Goal: Task Accomplishment & Management: Manage account settings

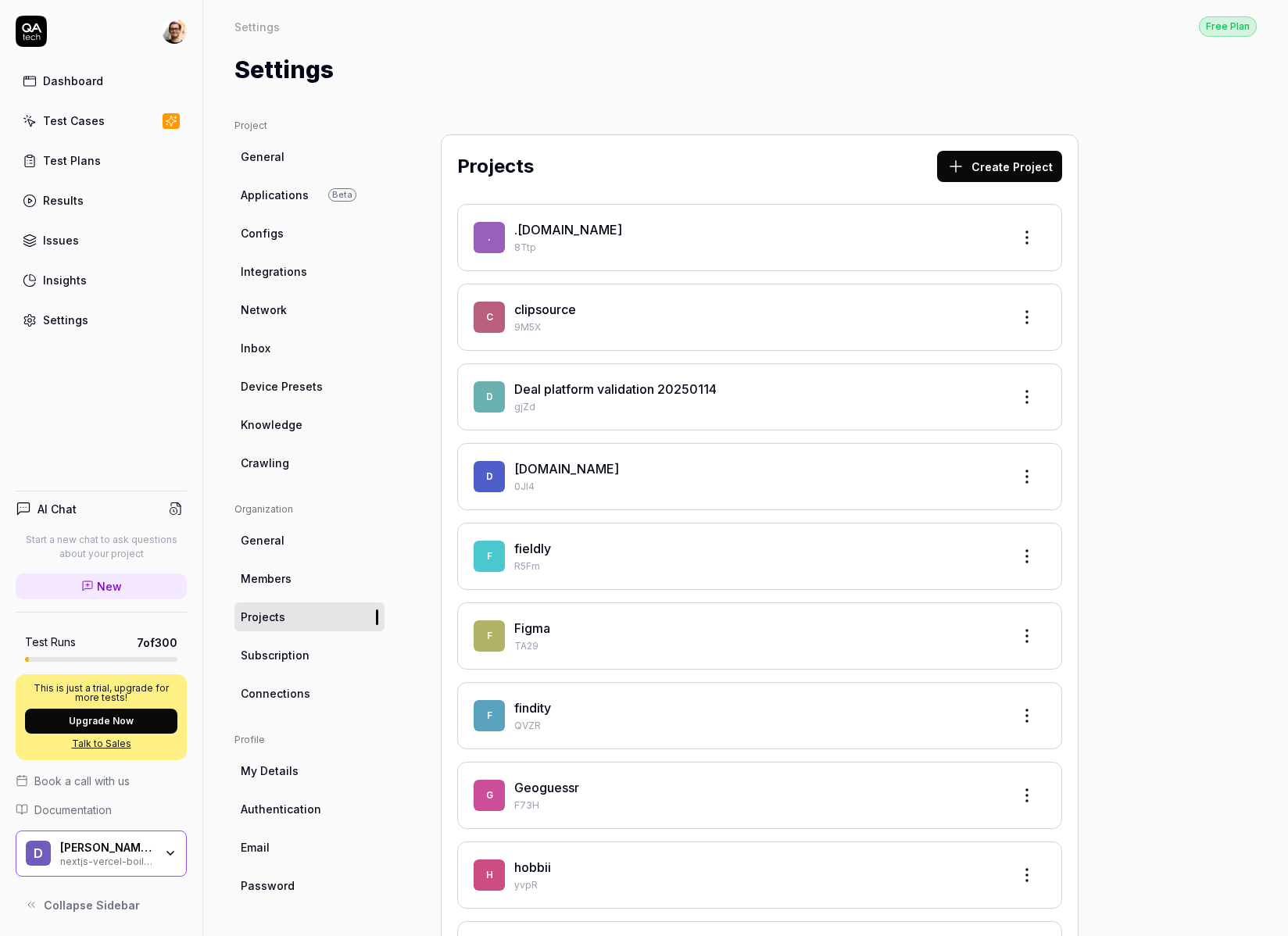
click at [154, 119] on link "Test Cases" at bounding box center [101, 120] width 172 height 30
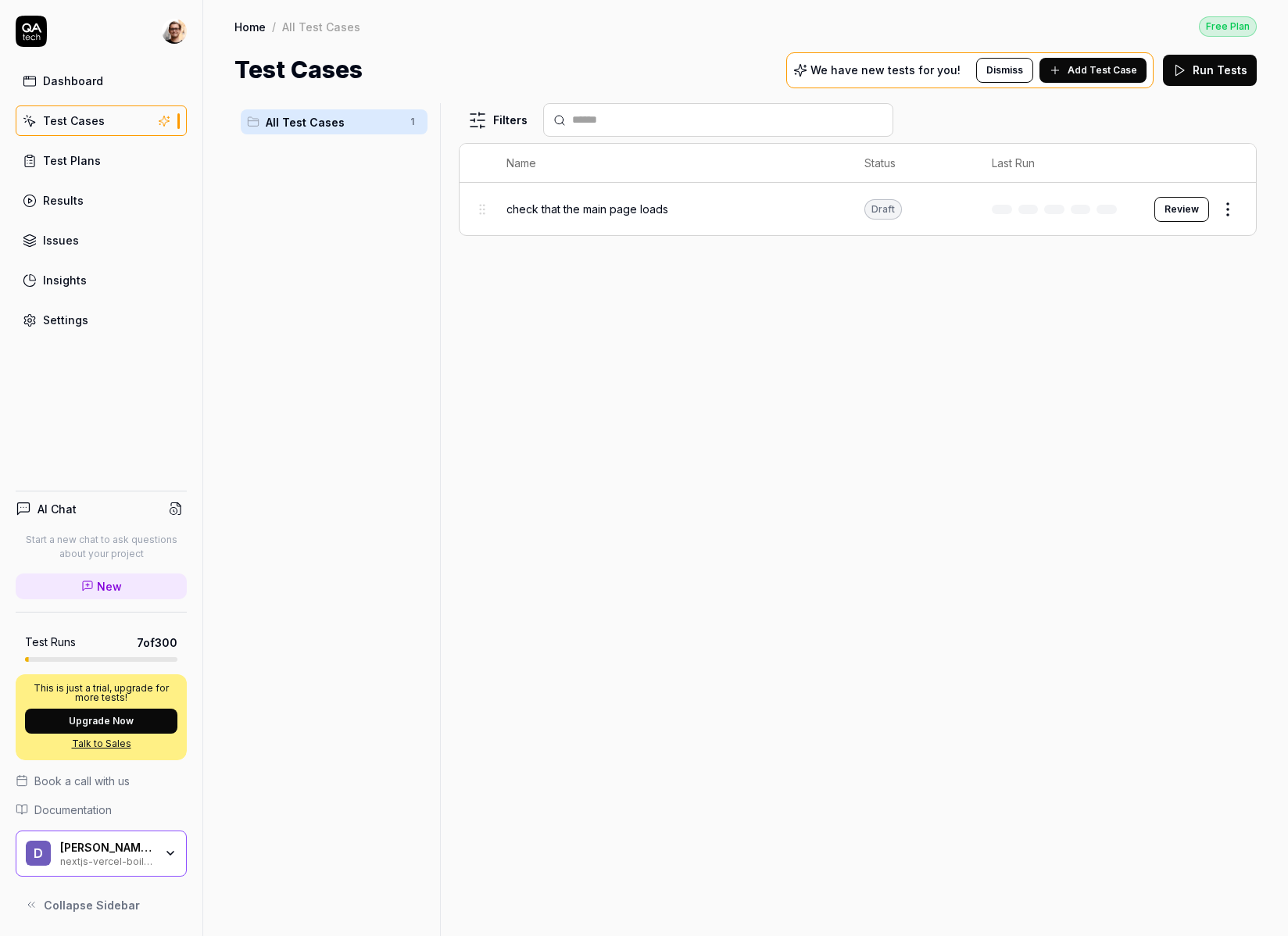
click at [148, 328] on link "Settings" at bounding box center [101, 319] width 172 height 30
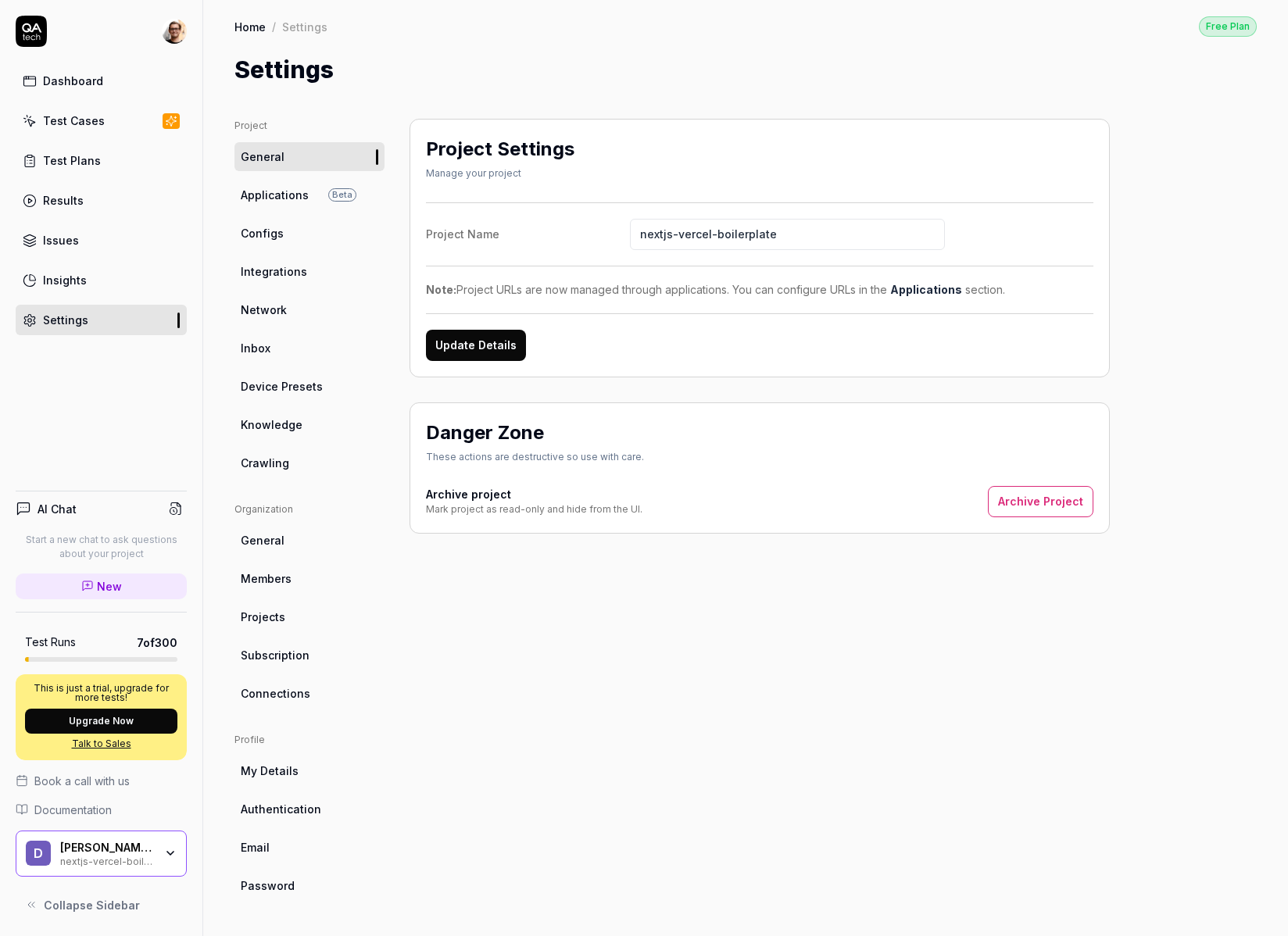
click at [332, 260] on link "Integrations" at bounding box center [309, 271] width 150 height 29
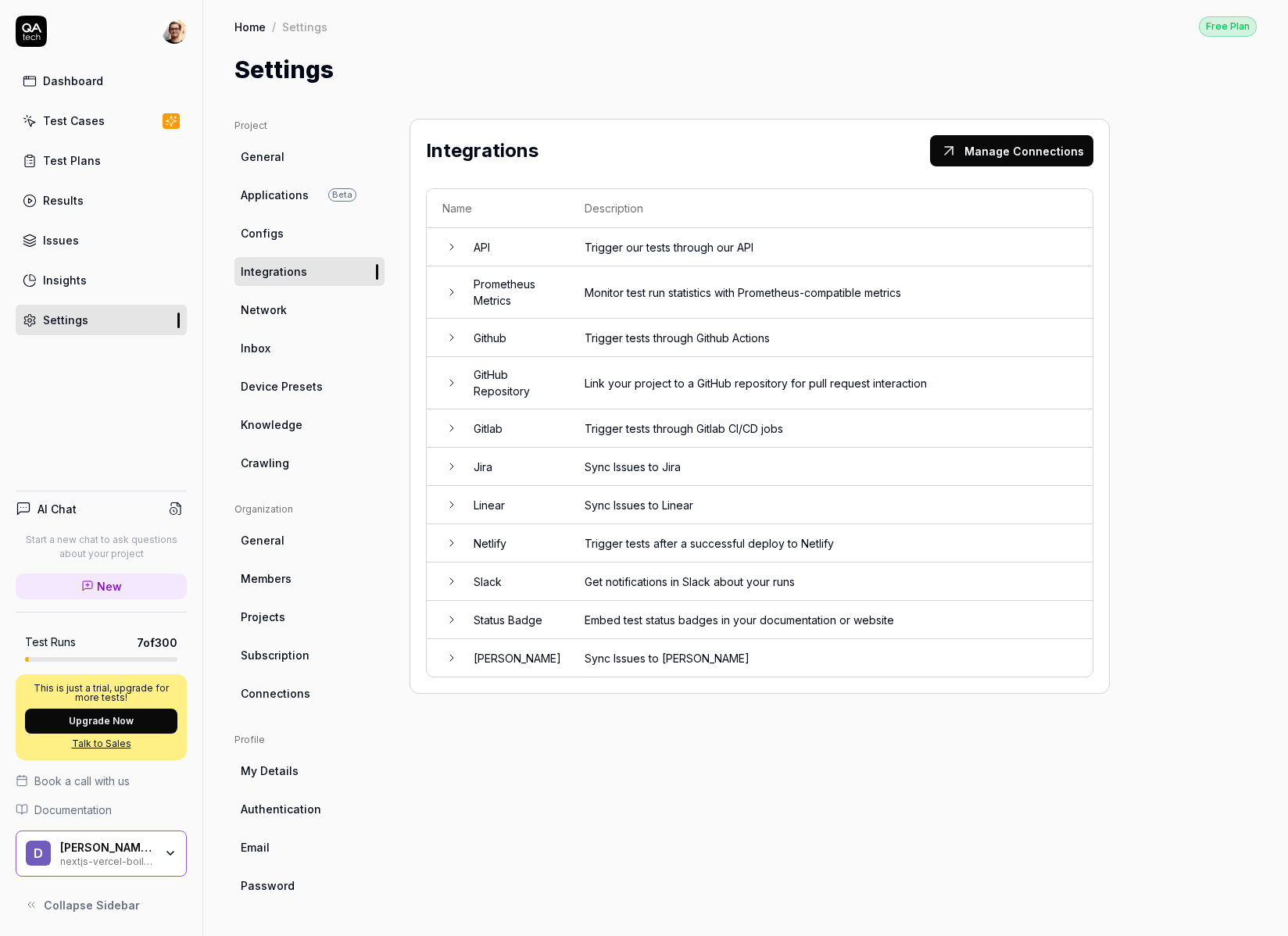
click at [524, 394] on td "GitHub Repository" at bounding box center [513, 383] width 110 height 52
